Goal: Information Seeking & Learning: Find contact information

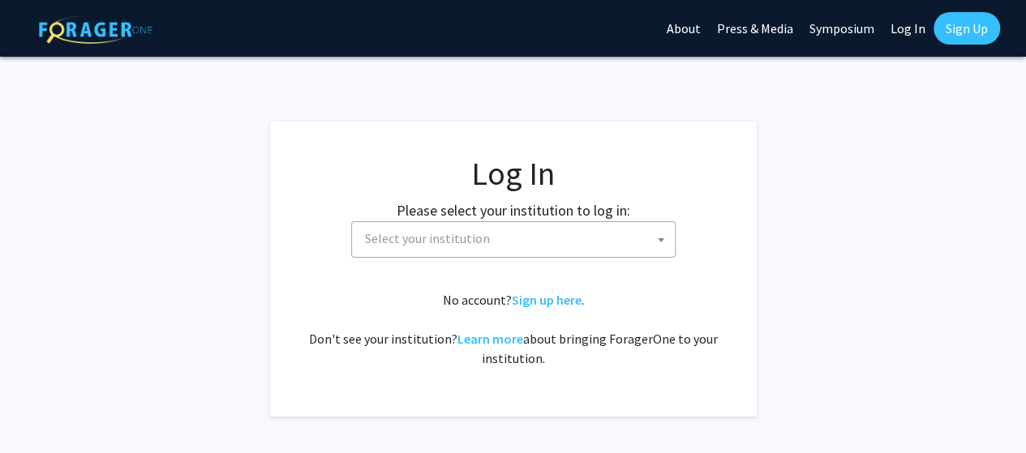
click at [478, 233] on span "Select your institution" at bounding box center [427, 238] width 125 height 16
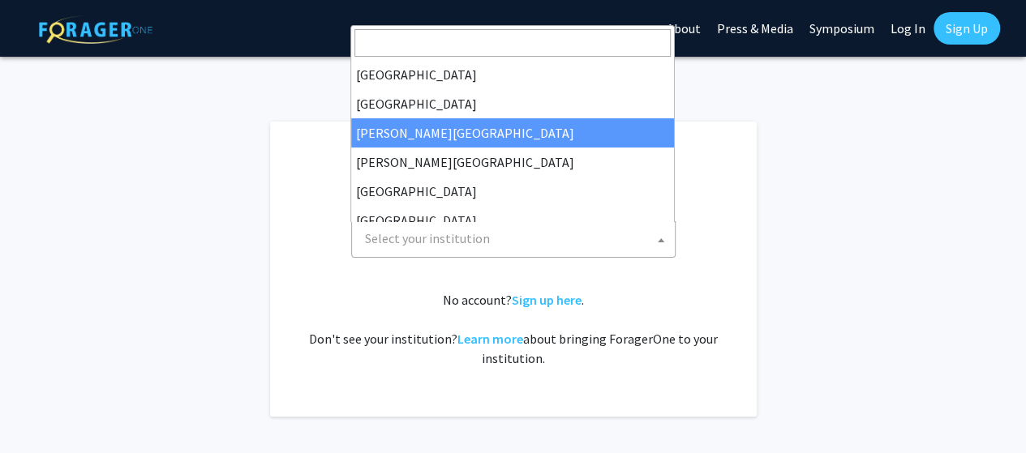
select select "5"
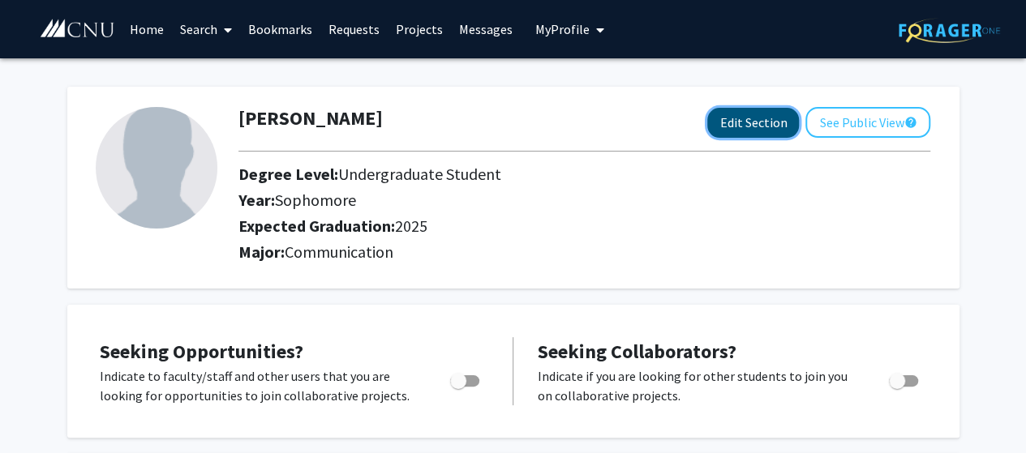
click at [741, 113] on button "Edit Section" at bounding box center [753, 123] width 92 height 30
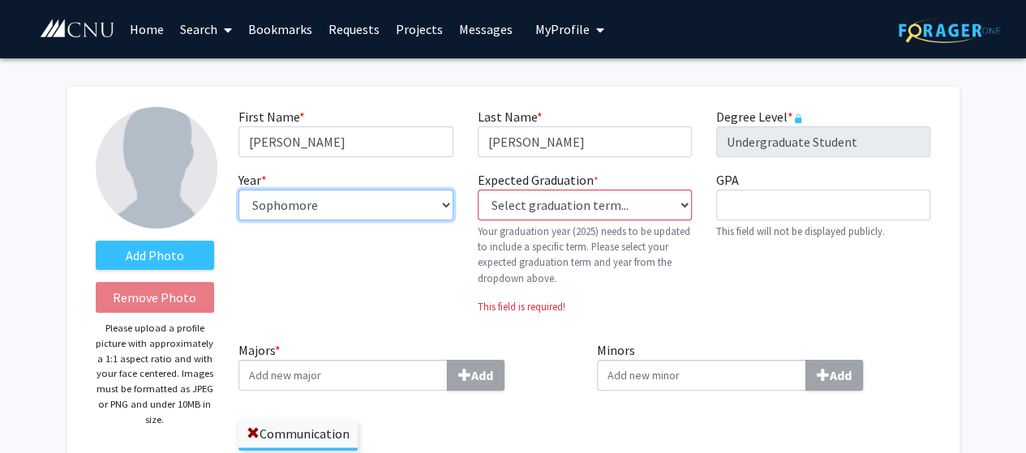
click at [415, 208] on select "--- First-year Sophomore Junior Senior Postbaccalaureate Certificate" at bounding box center [345, 205] width 214 height 31
select select "senior"
click at [238, 190] on select "--- First-year Sophomore Junior Senior Postbaccalaureate Certificate" at bounding box center [345, 205] width 214 height 31
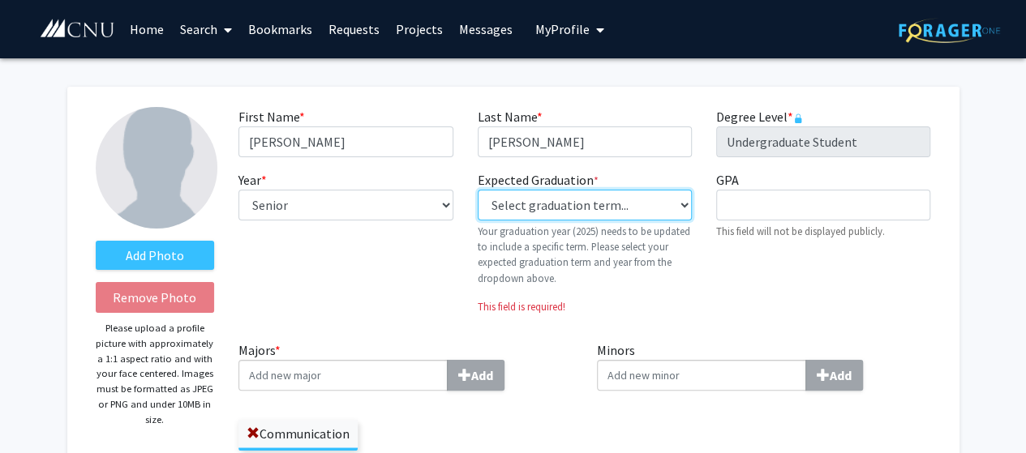
click at [582, 212] on select "Select graduation term... Previous: 2025 (Please select a specific term) Spring…" at bounding box center [585, 205] width 214 height 31
select select "38: spring_2027"
click at [478, 190] on select "Select graduation term... Previous: 2025 (Please select a specific term) Spring…" at bounding box center [585, 205] width 214 height 31
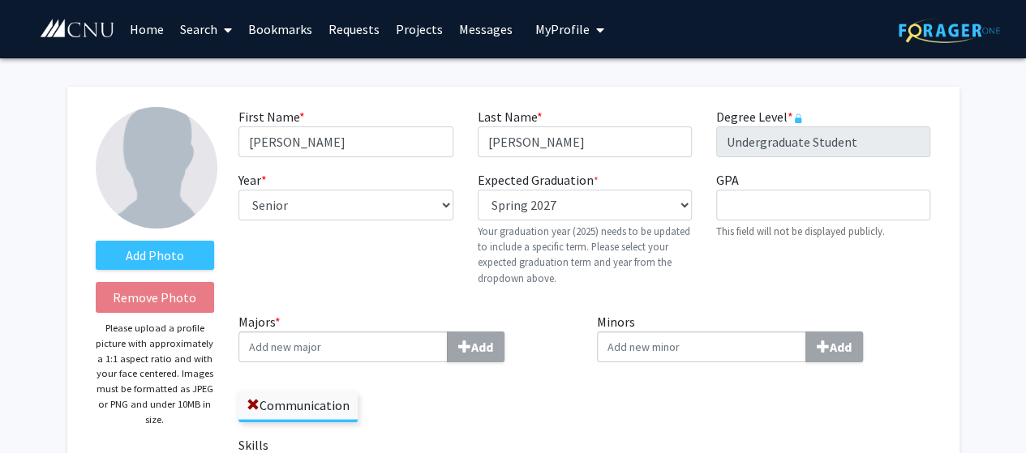
click at [414, 336] on input "Majors * Add" at bounding box center [342, 347] width 209 height 31
click at [249, 404] on span at bounding box center [253, 405] width 13 height 13
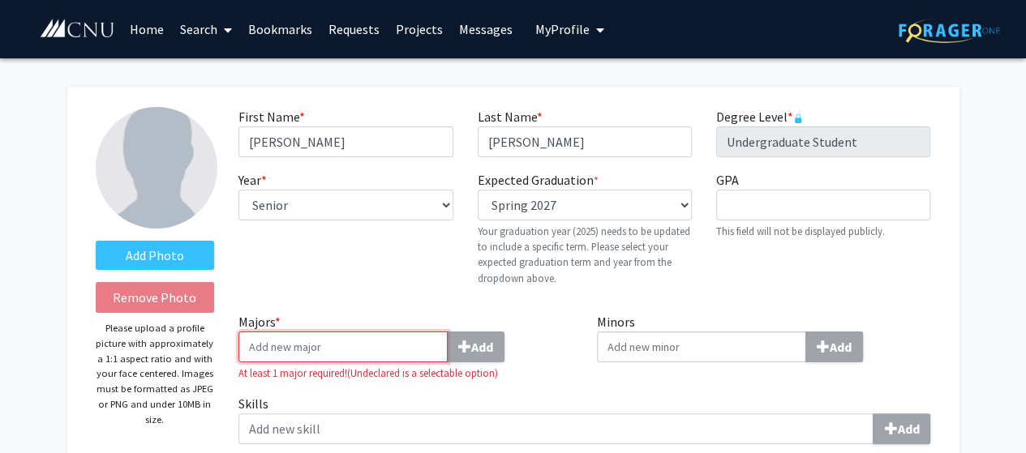
click at [300, 357] on input "Majors * Add" at bounding box center [342, 347] width 209 height 31
type input "i"
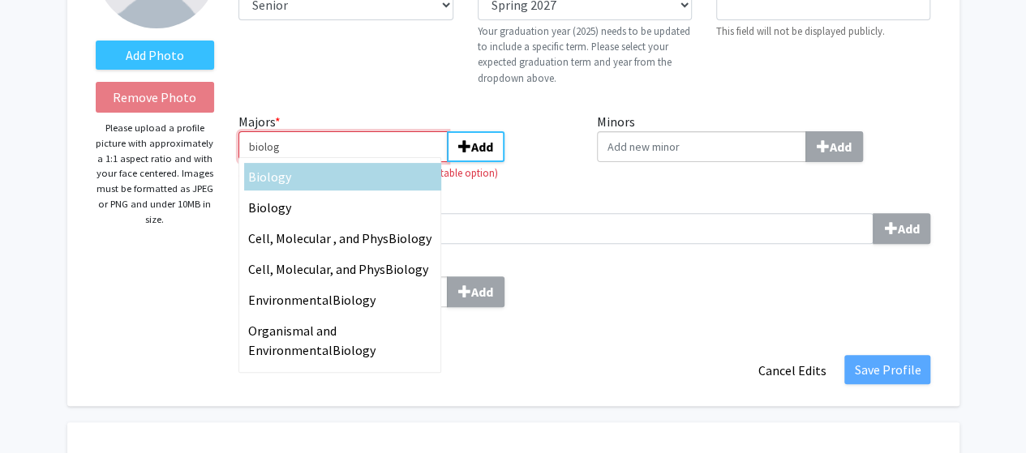
scroll to position [195, 0]
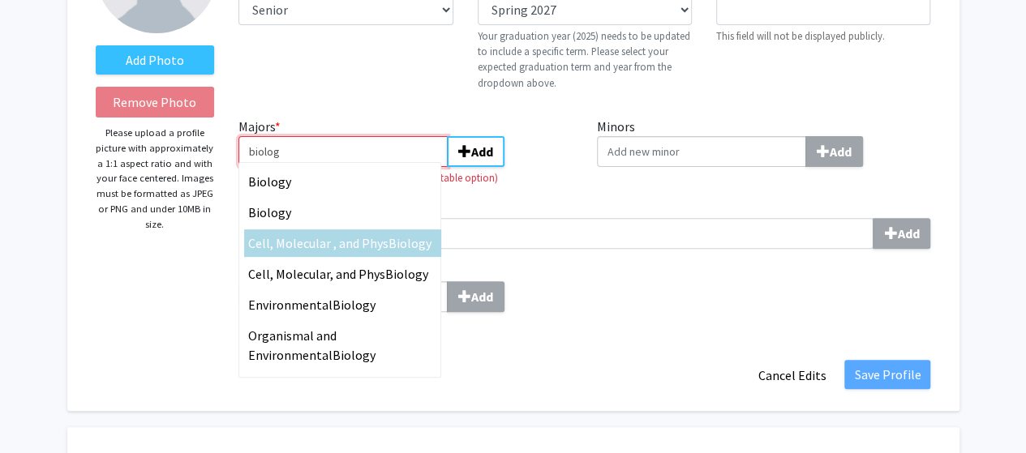
type input "biolog"
click at [397, 231] on div "Cell, Molecular , and Phys Biolog y" at bounding box center [342, 243] width 197 height 28
click at [397, 167] on input "biolog" at bounding box center [342, 151] width 209 height 31
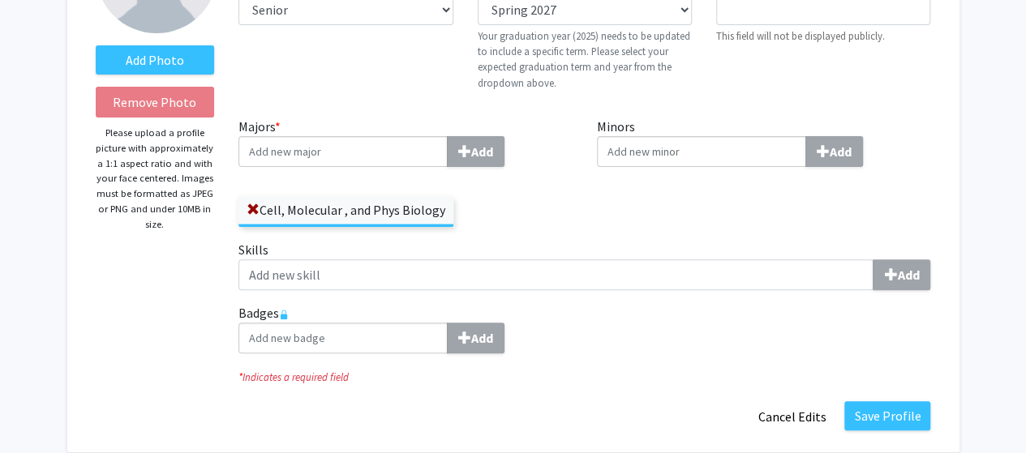
click at [699, 164] on input "Minors Add" at bounding box center [701, 151] width 209 height 31
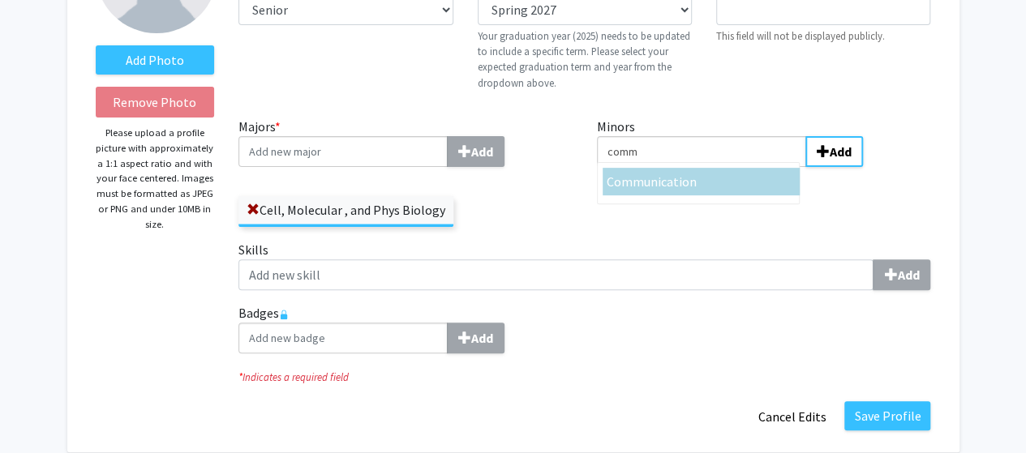
type input "comm"
click at [675, 175] on span "unication" at bounding box center [670, 182] width 53 height 16
click at [675, 167] on input "comm" at bounding box center [701, 151] width 209 height 31
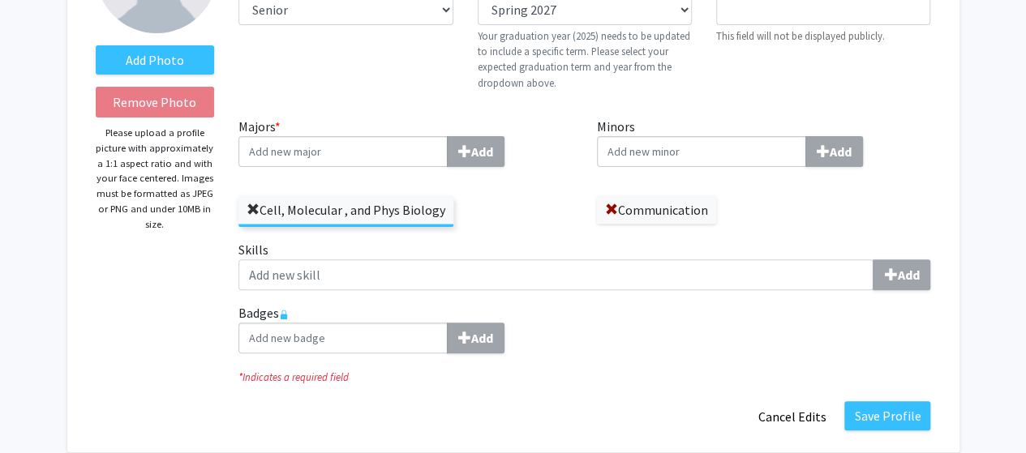
click at [255, 207] on span at bounding box center [253, 210] width 13 height 13
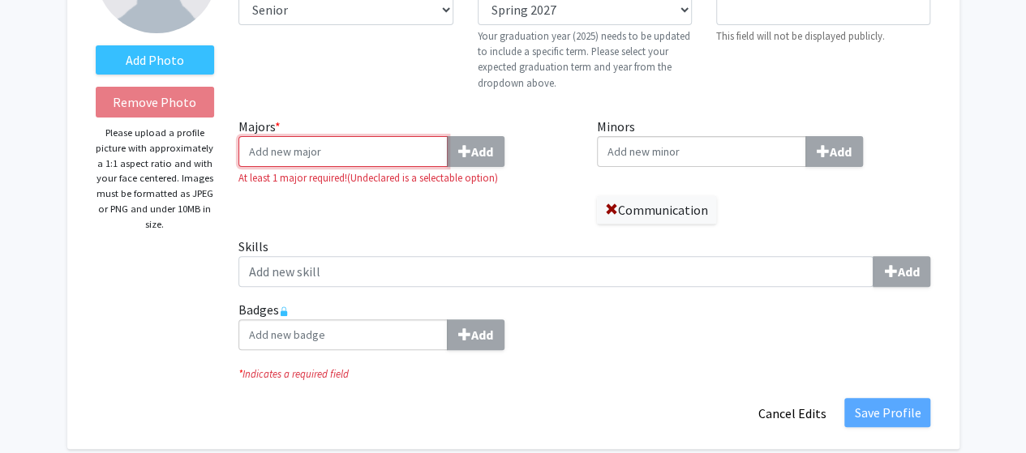
click at [296, 147] on input "Majors * Add" at bounding box center [342, 151] width 209 height 31
click at [297, 147] on input "Majors * Add" at bounding box center [342, 151] width 209 height 31
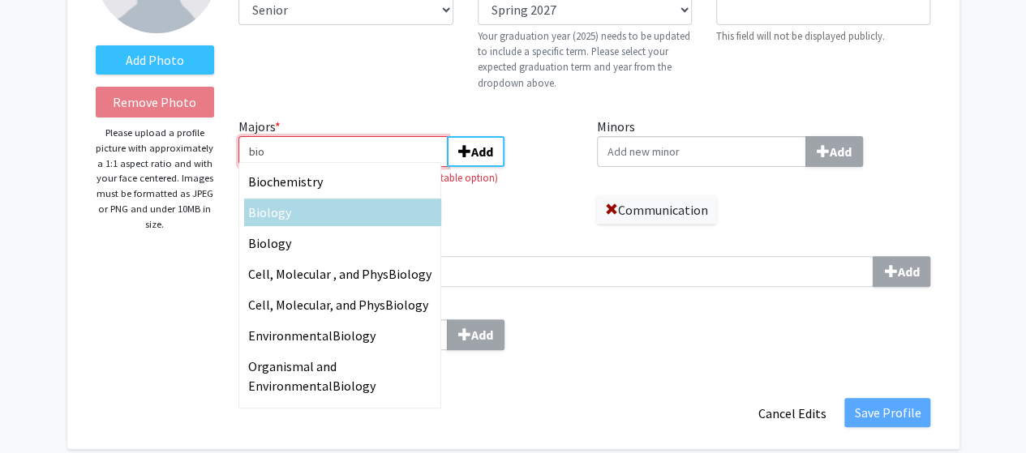
type input "bio"
click at [273, 216] on span "logy" at bounding box center [279, 212] width 24 height 16
click at [273, 167] on input "bio" at bounding box center [342, 151] width 209 height 31
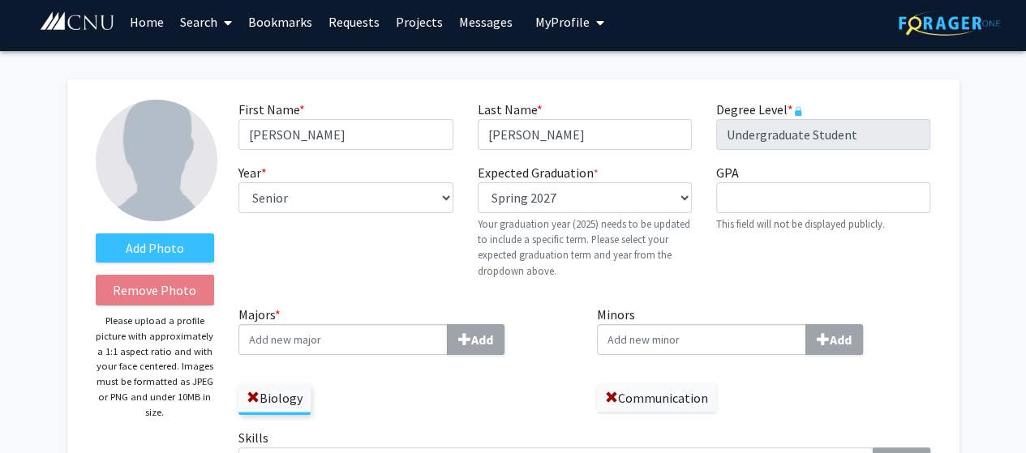
scroll to position [0, 0]
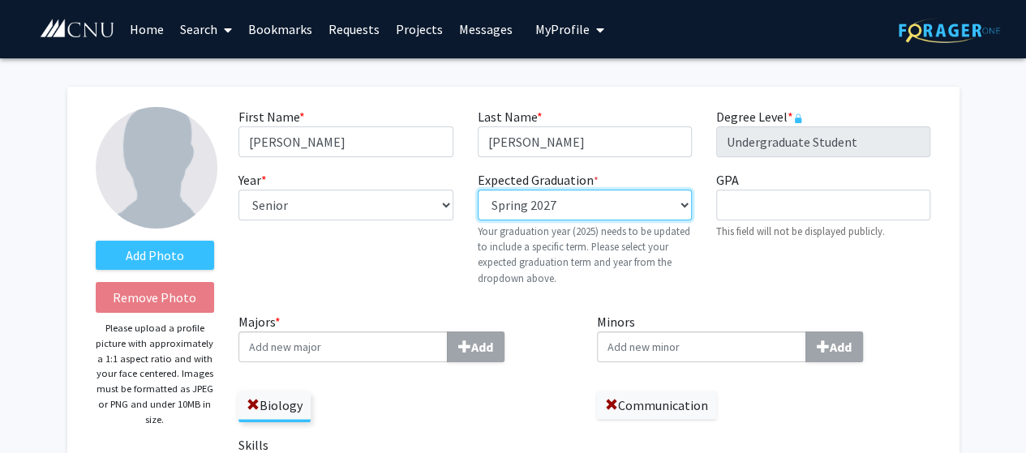
click at [564, 208] on select "Select graduation term... Previous: 2025 (Please select a specific term) Spring…" at bounding box center [585, 205] width 214 height 31
click at [478, 190] on select "Select graduation term... Previous: 2025 (Please select a specific term) Spring…" at bounding box center [585, 205] width 214 height 31
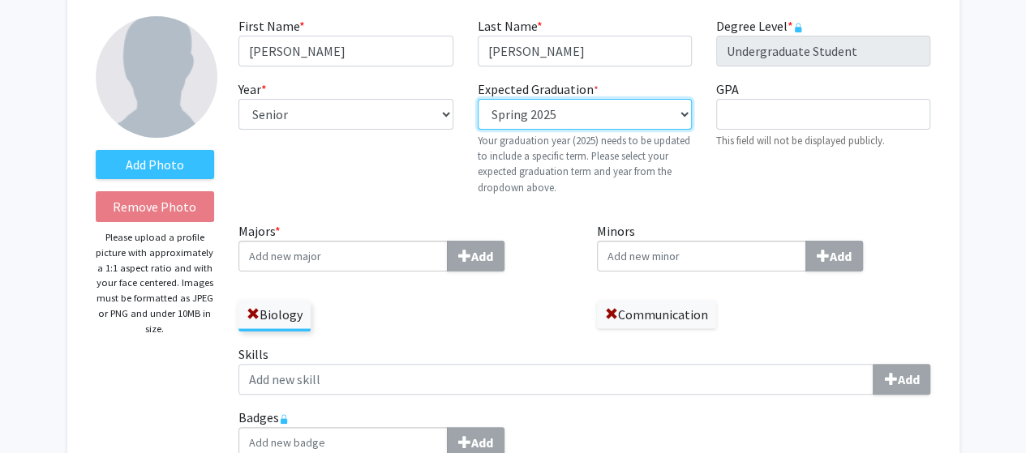
scroll to position [89, 0]
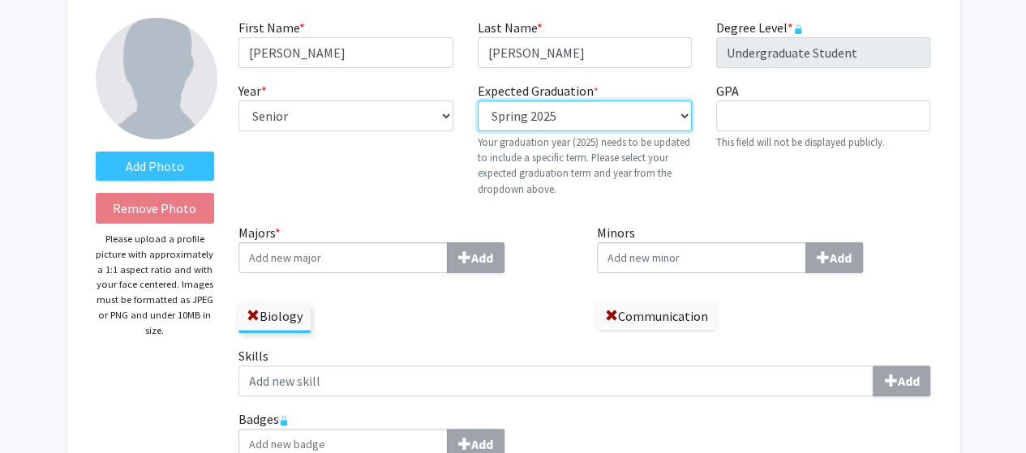
click at [598, 119] on select "Select graduation term... Previous: 2025 (Please select a specific term) Spring…" at bounding box center [585, 116] width 214 height 31
click at [478, 101] on select "Select graduation term... Previous: 2025 (Please select a specific term) Spring…" at bounding box center [585, 116] width 214 height 31
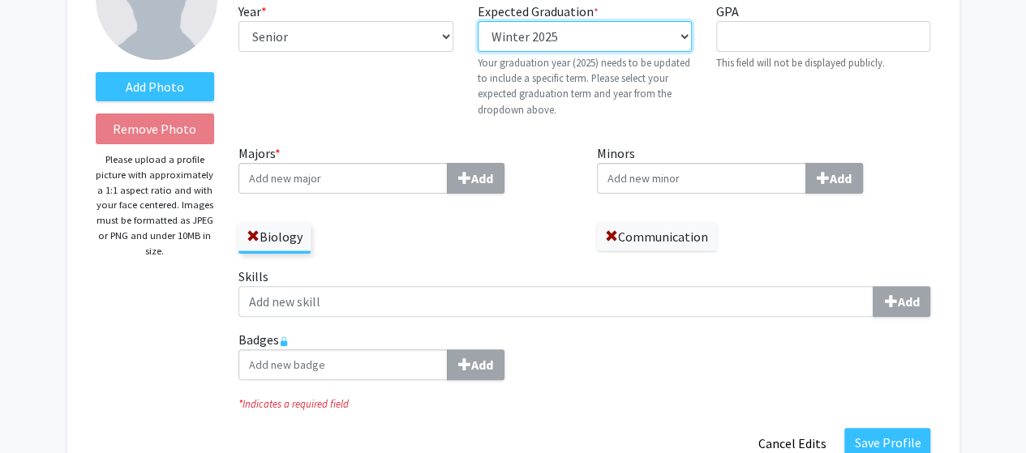
scroll to position [145, 0]
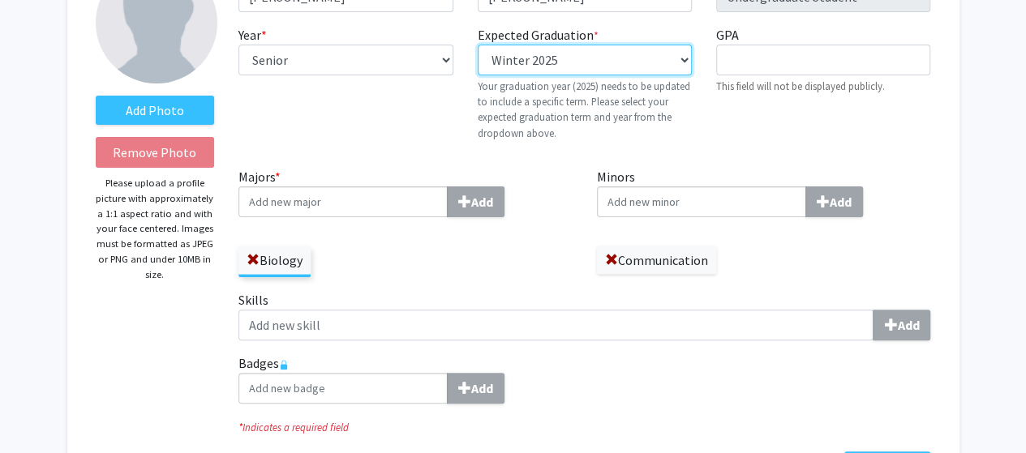
click at [547, 61] on select "Select graduation term... Previous: 2025 (Please select a specific term) Spring…" at bounding box center [585, 60] width 214 height 31
select select "37: winter_2026"
click at [478, 45] on select "Select graduation term... Previous: 2025 (Please select a specific term) Spring…" at bounding box center [585, 60] width 214 height 31
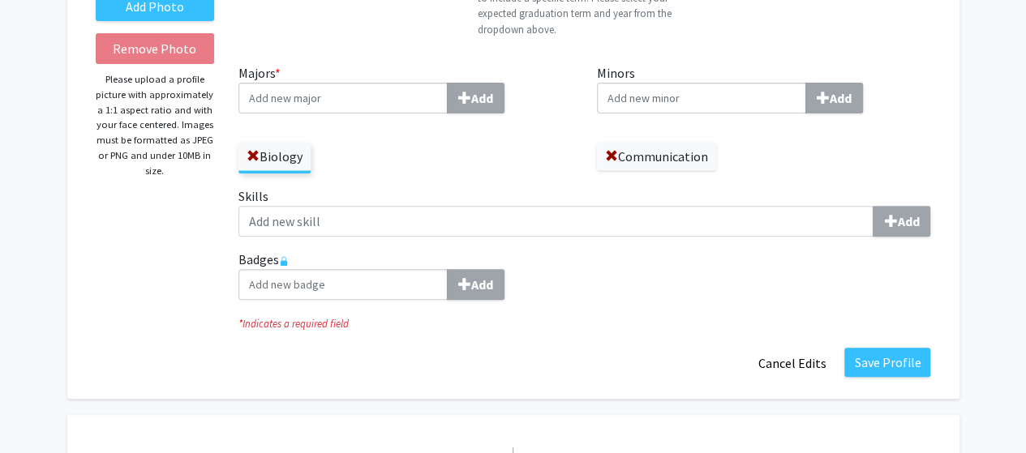
scroll to position [262, 0]
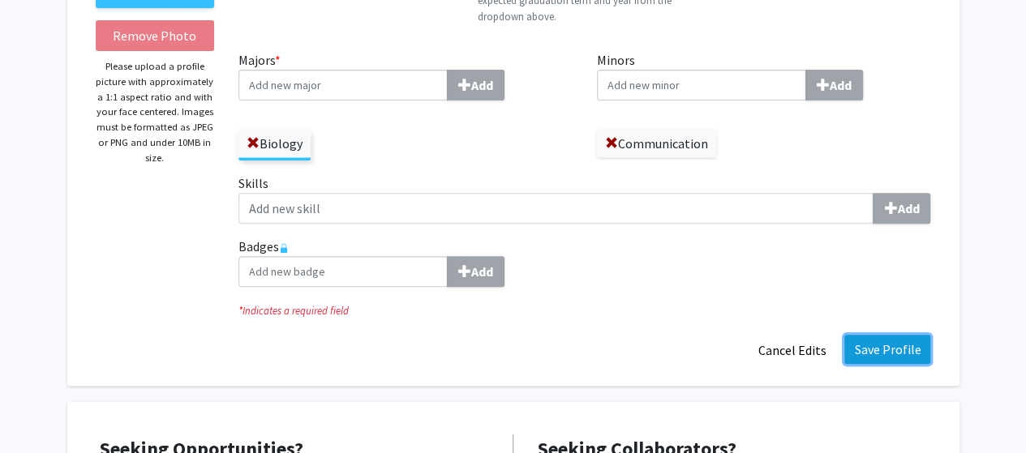
click at [882, 346] on button "Save Profile" at bounding box center [887, 349] width 86 height 29
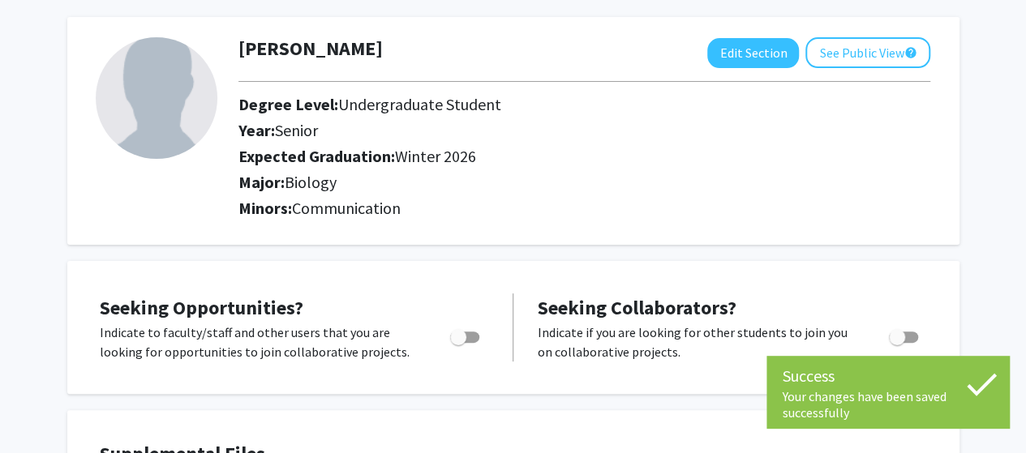
scroll to position [0, 0]
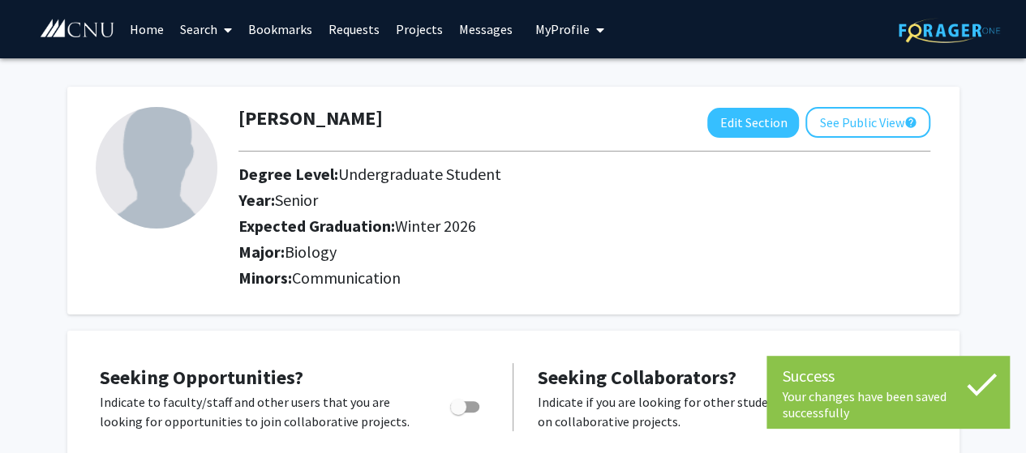
click at [423, 28] on link "Projects" at bounding box center [419, 29] width 63 height 57
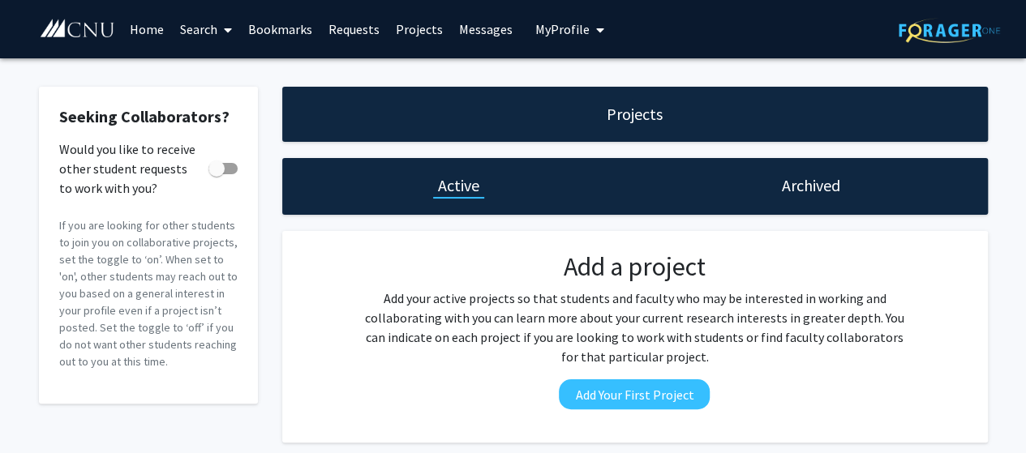
click at [191, 25] on link "Search" at bounding box center [206, 29] width 68 height 57
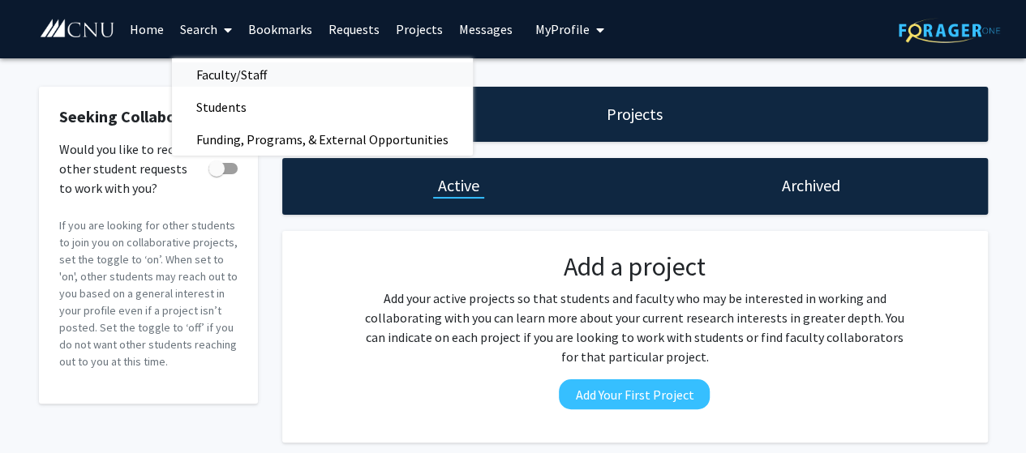
click at [234, 75] on span "Faculty/Staff" at bounding box center [231, 74] width 119 height 32
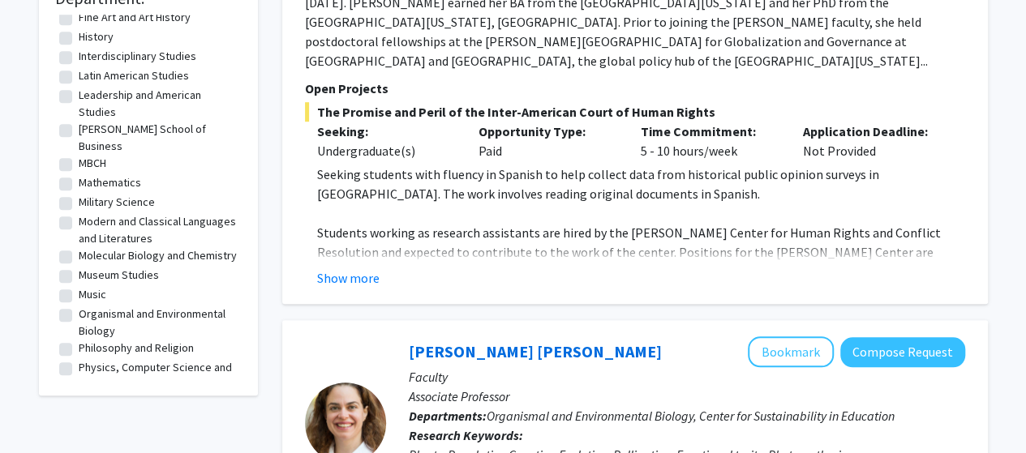
scroll to position [177, 0]
click at [79, 246] on label "Molecular Biology and Chemistry" at bounding box center [158, 254] width 158 height 17
click at [79, 246] on input "Molecular Biology and Chemistry" at bounding box center [84, 251] width 11 height 11
checkbox input "true"
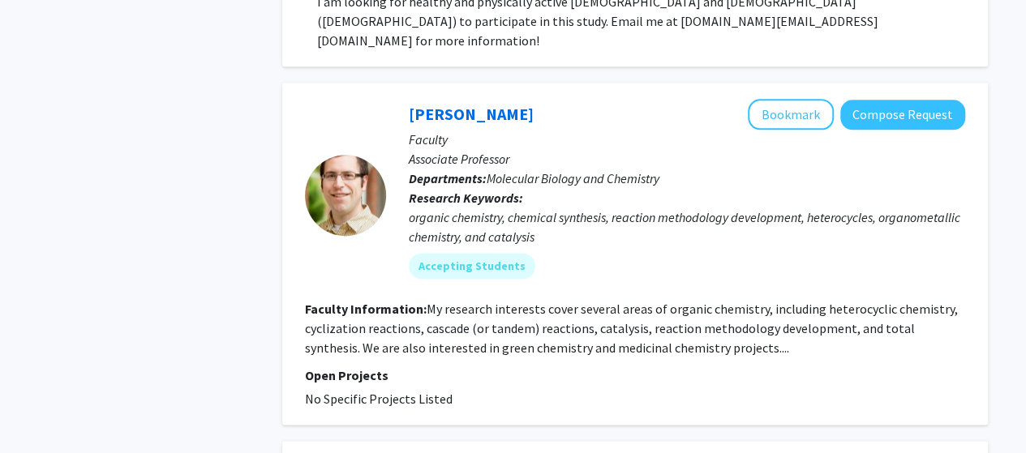
scroll to position [1023, 0]
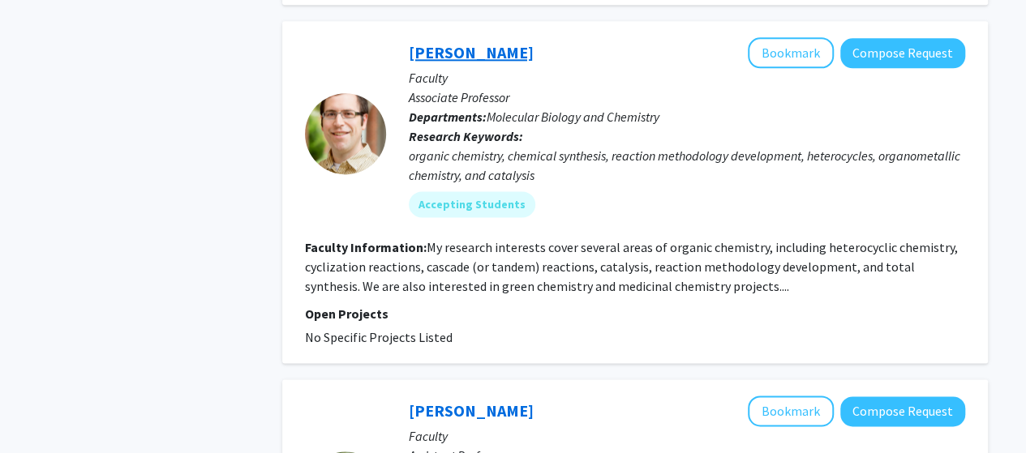
click at [452, 42] on link "Jeffrey Carney" at bounding box center [471, 52] width 125 height 20
